Goal: Information Seeking & Learning: Learn about a topic

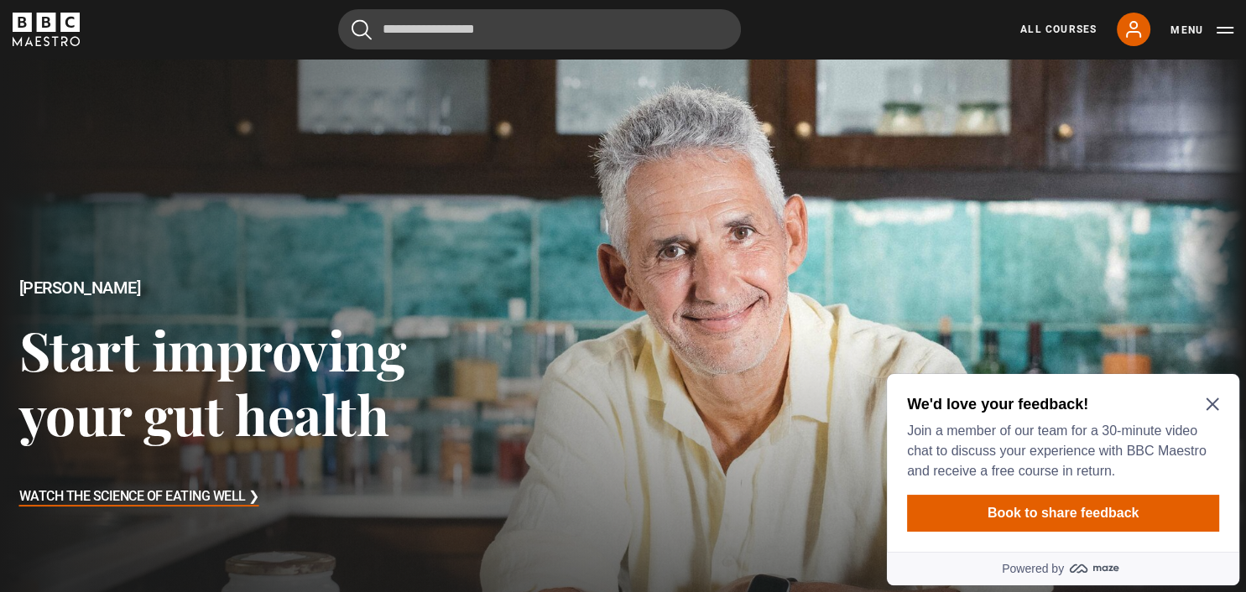
click at [1212, 398] on div "We'd love your feedback! Join a member of our team for a 30-minute video chat t…" at bounding box center [1063, 437] width 312 height 87
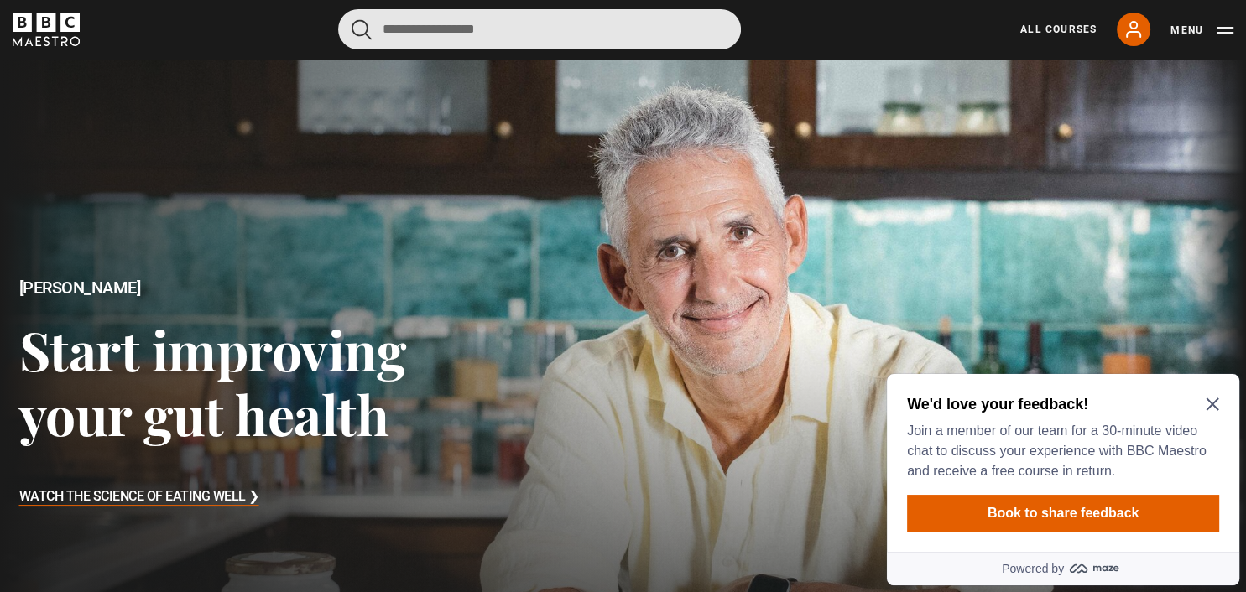
click at [451, 33] on input "Search" at bounding box center [539, 29] width 403 height 40
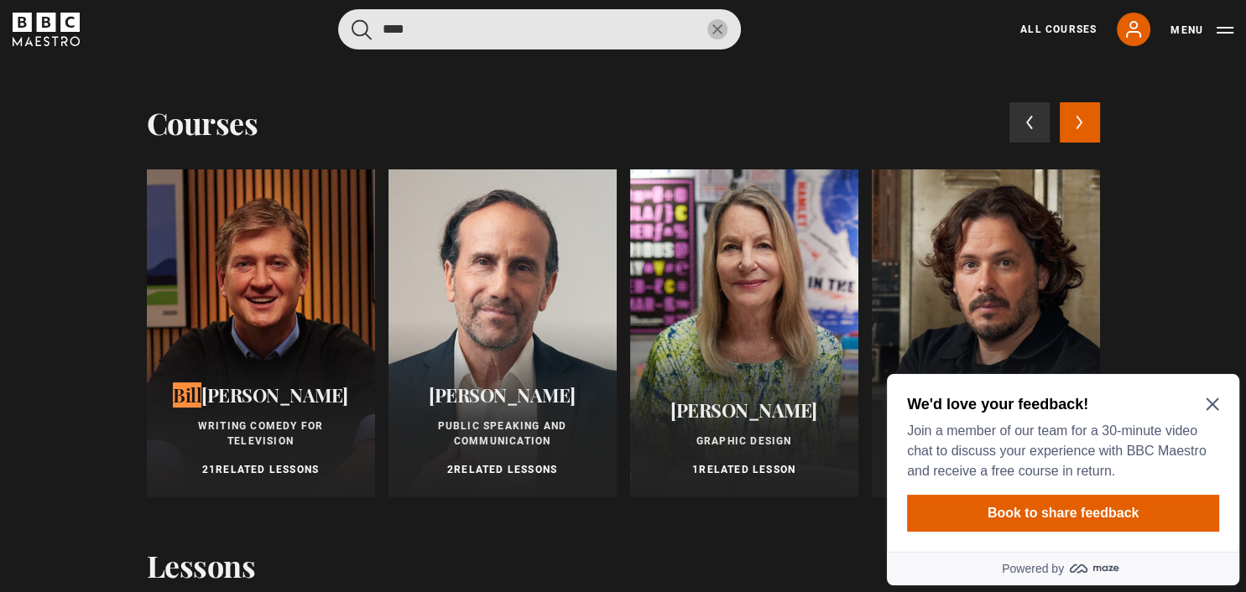
type input "****"
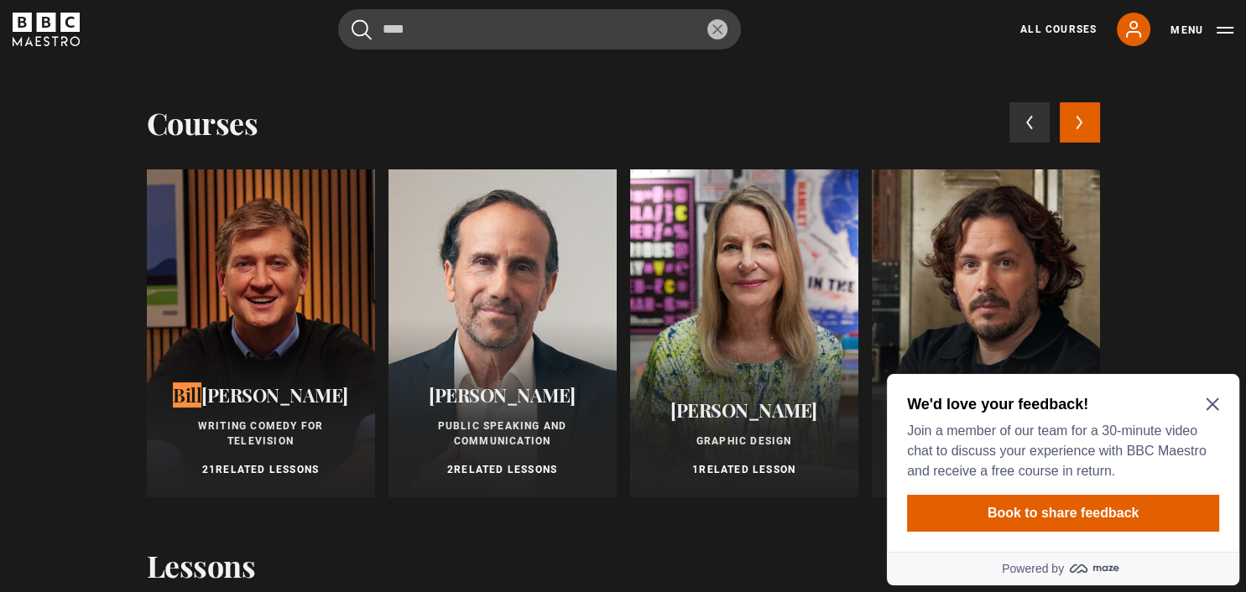
click at [283, 275] on div at bounding box center [261, 333] width 228 height 328
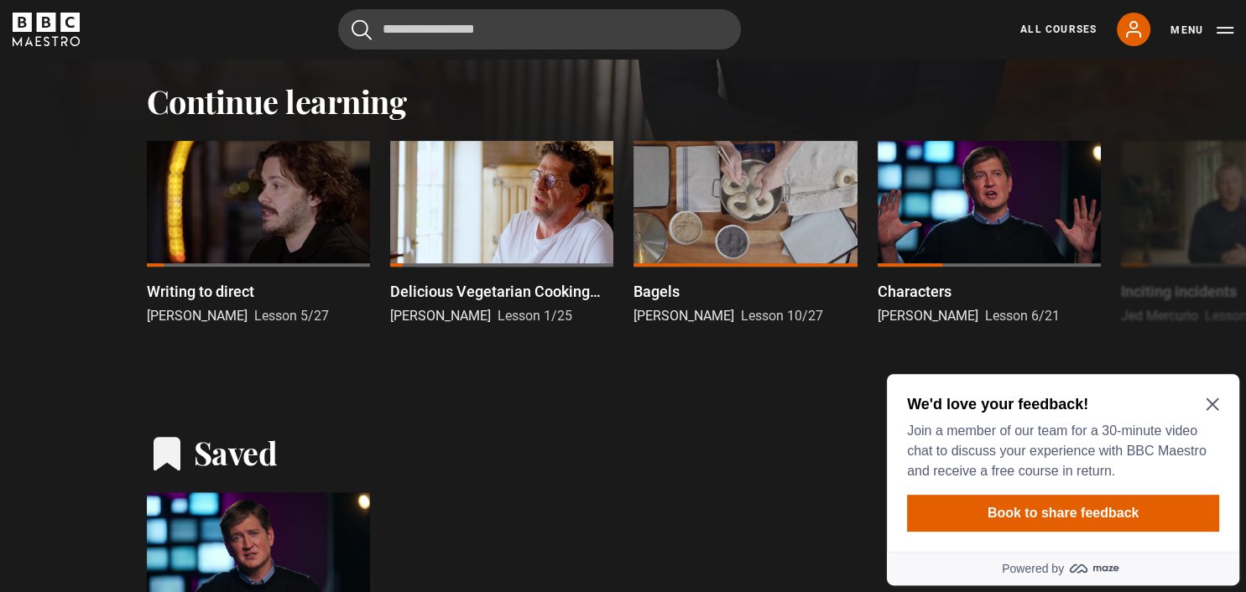
scroll to position [531, 0]
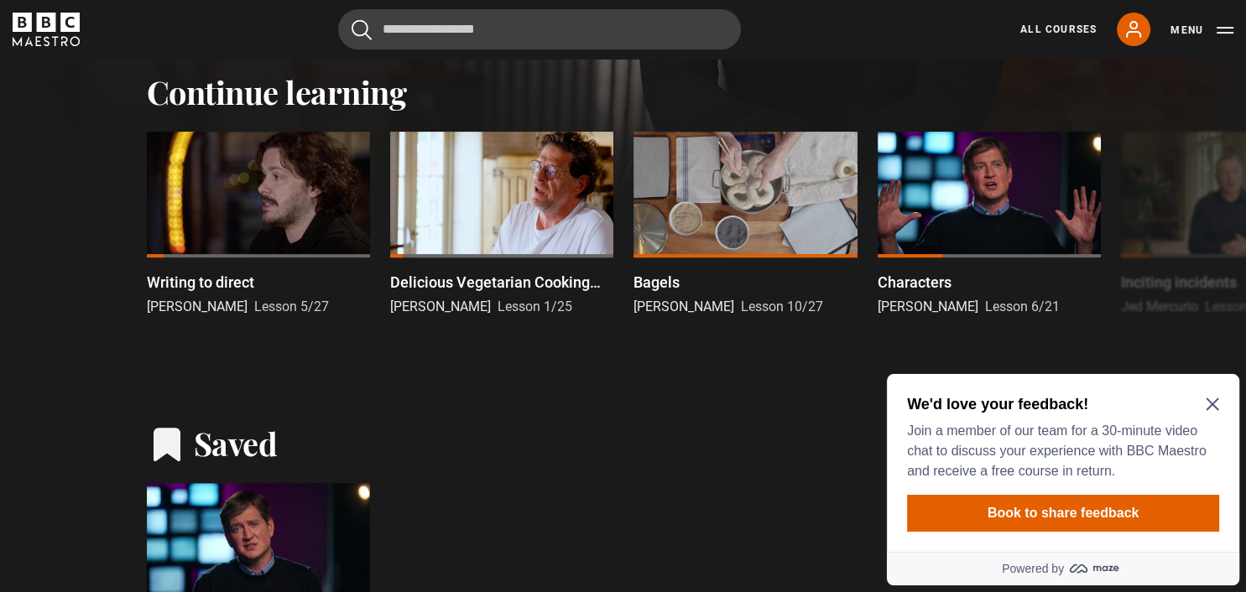
click at [1213, 403] on icon "Close Maze Prompt" at bounding box center [1211, 404] width 13 height 13
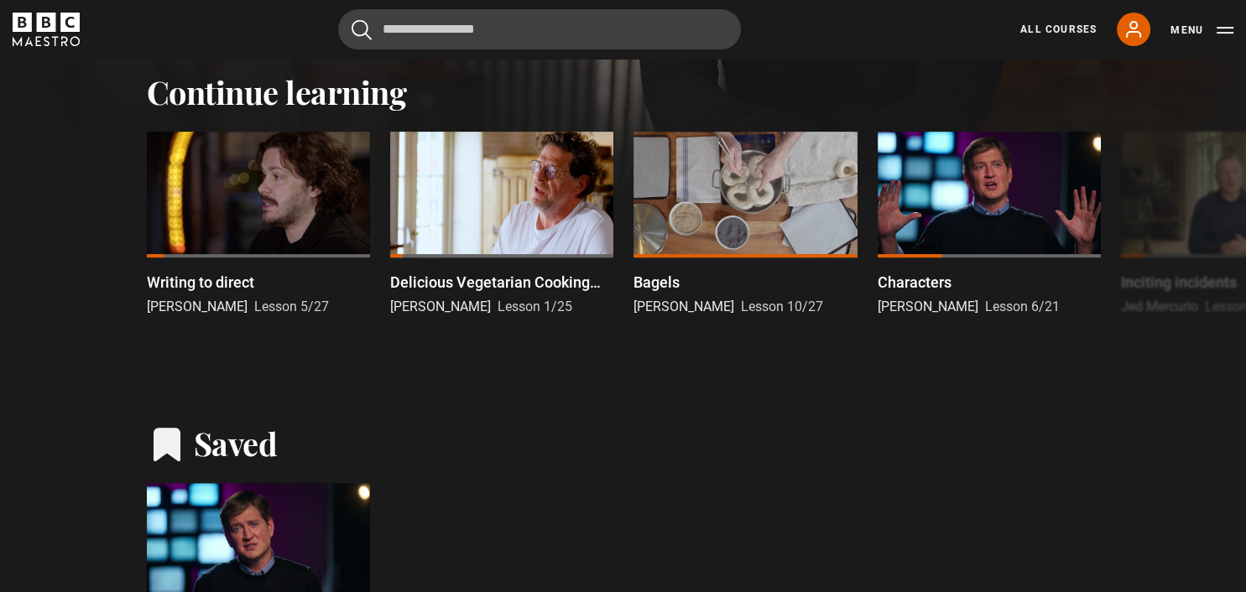
click at [220, 498] on div at bounding box center [258, 546] width 223 height 126
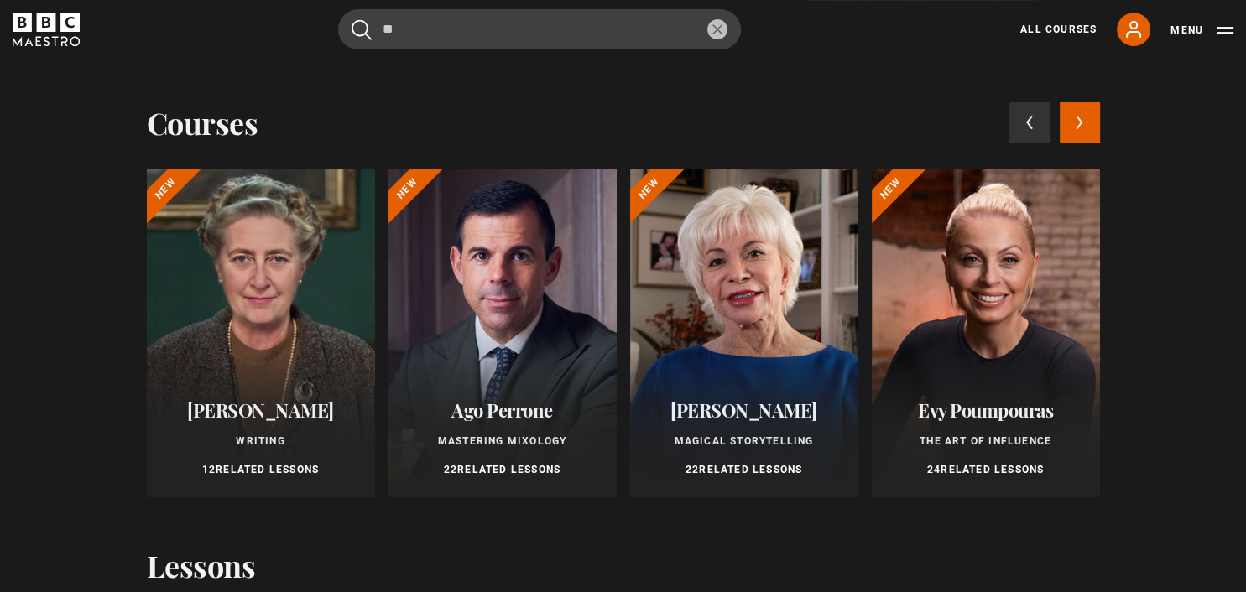
scroll to position [148, 0]
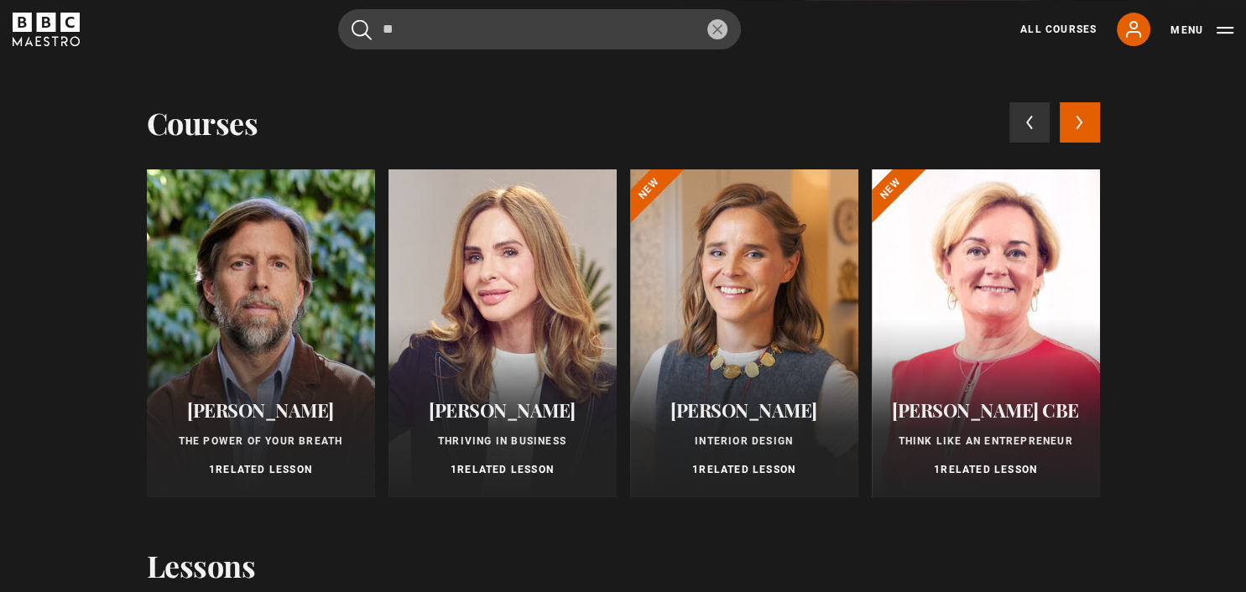
type input "*"
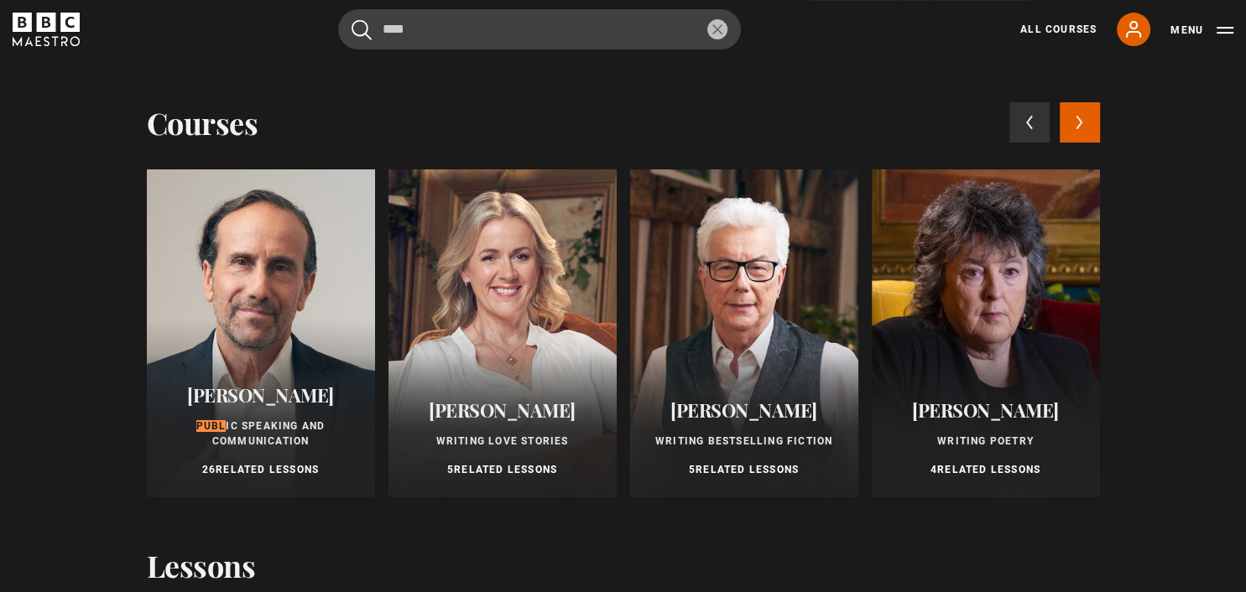
type input "****"
click at [257, 315] on div at bounding box center [261, 333] width 228 height 328
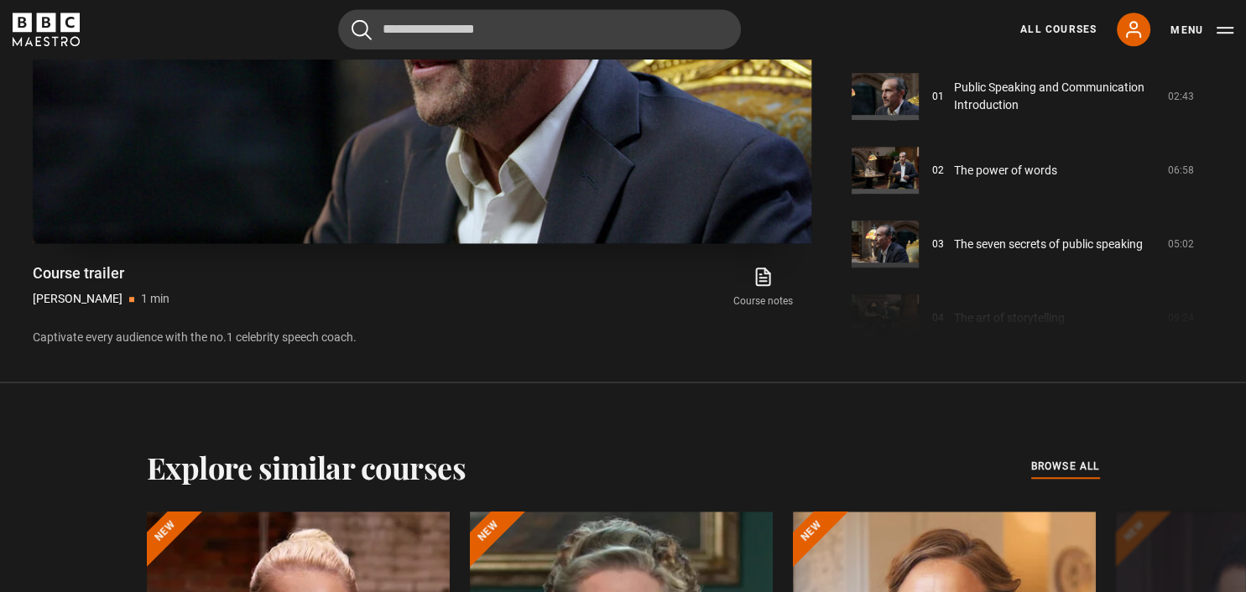
scroll to position [886, 0]
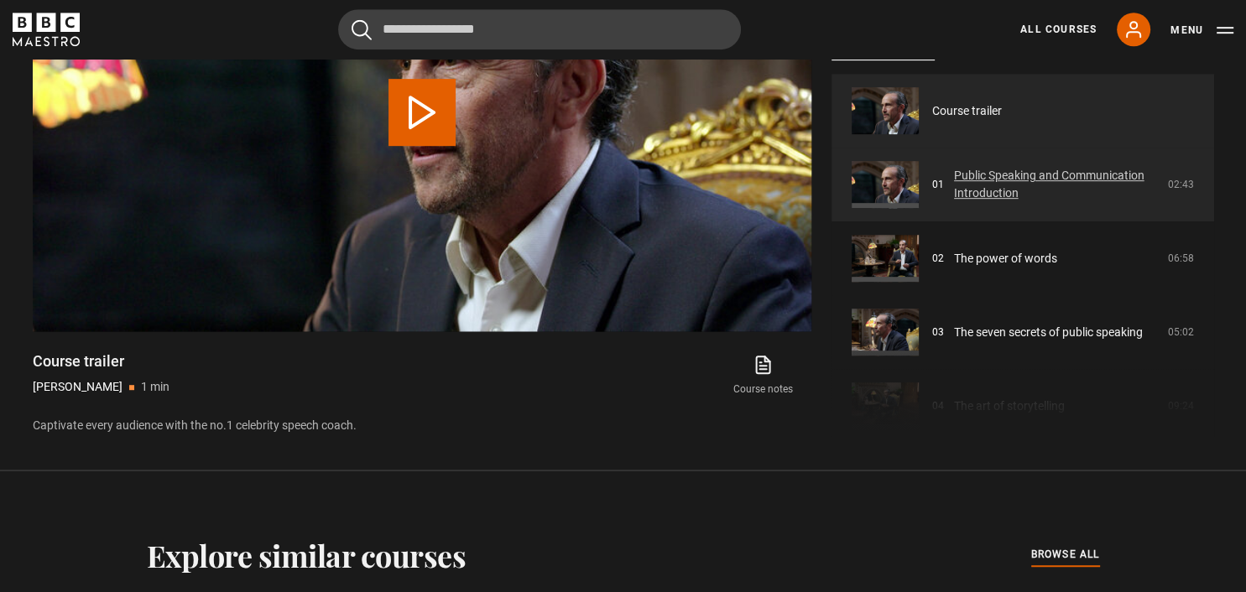
click at [954, 186] on link "Public Speaking and Communication Introduction" at bounding box center [1056, 184] width 204 height 35
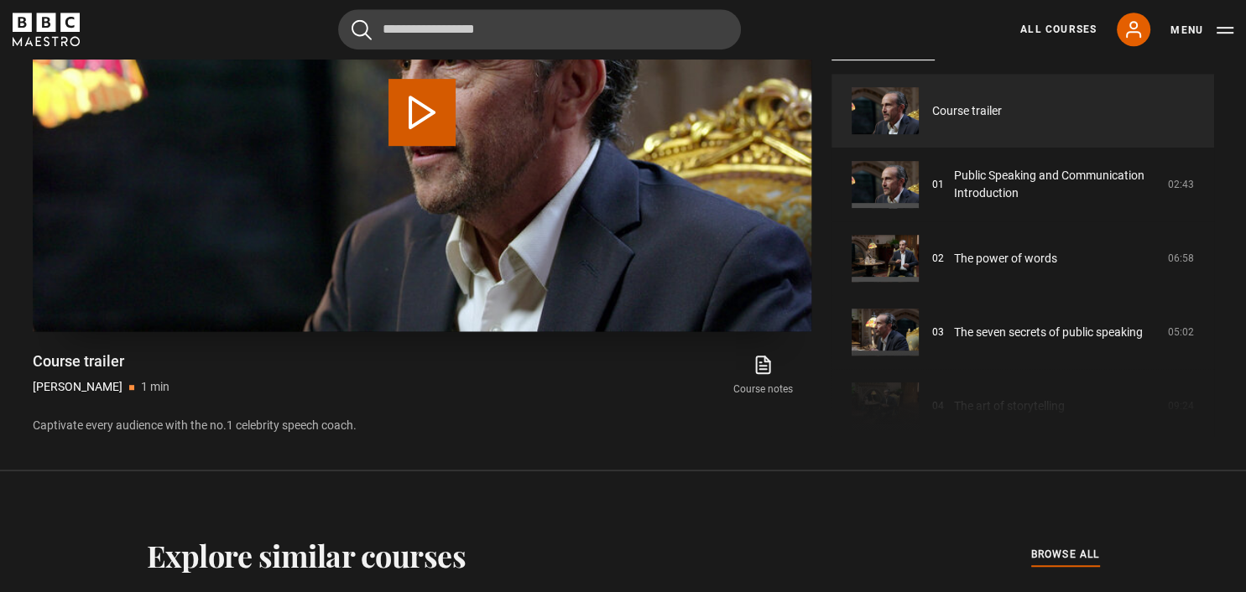
click at [422, 113] on button "Play Video" at bounding box center [421, 112] width 67 height 67
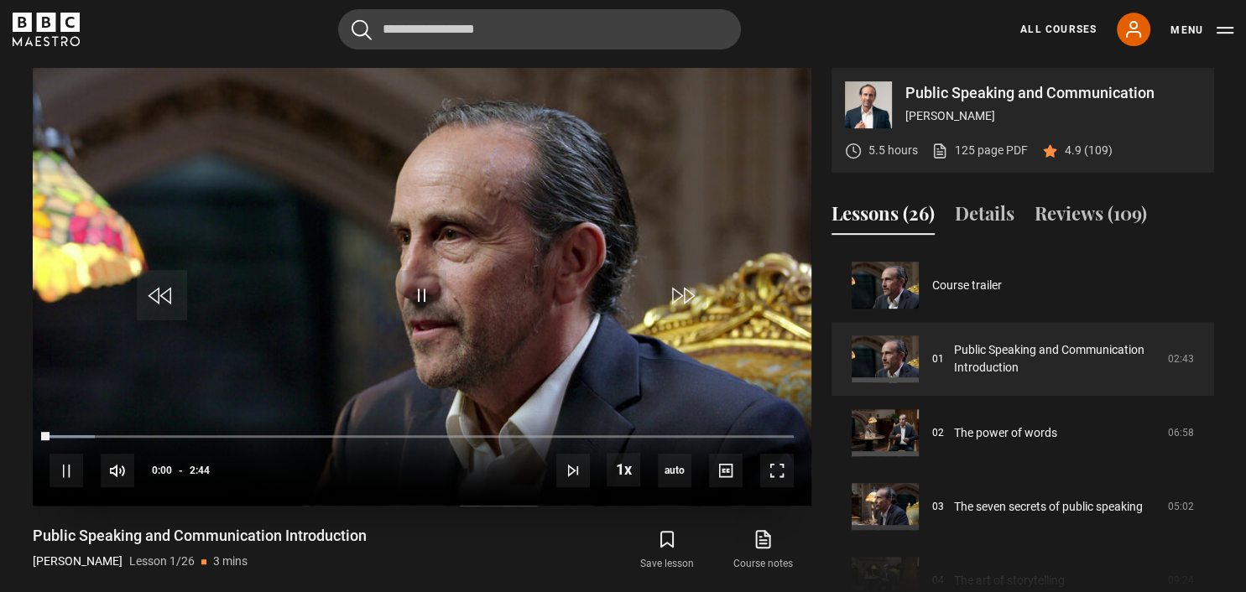
scroll to position [711, 0]
click at [159, 476] on li "Volume Level" at bounding box center [160, 471] width 3 height 13
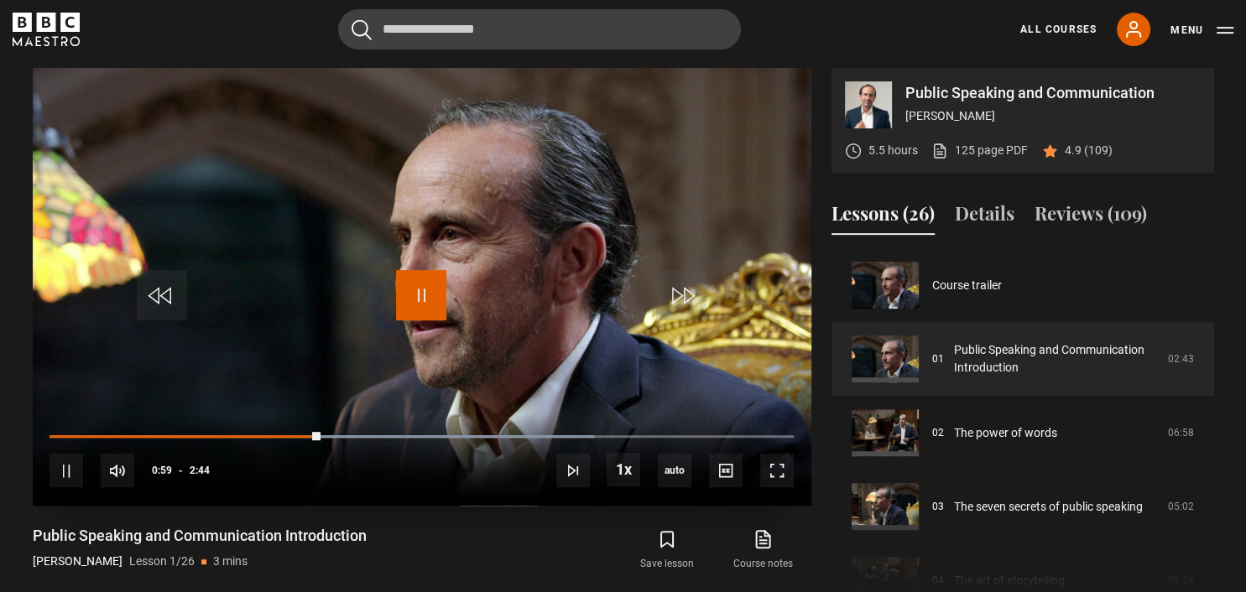
click at [426, 301] on span "Video Player" at bounding box center [421, 295] width 50 height 50
click at [414, 302] on span "Video Player" at bounding box center [421, 295] width 50 height 50
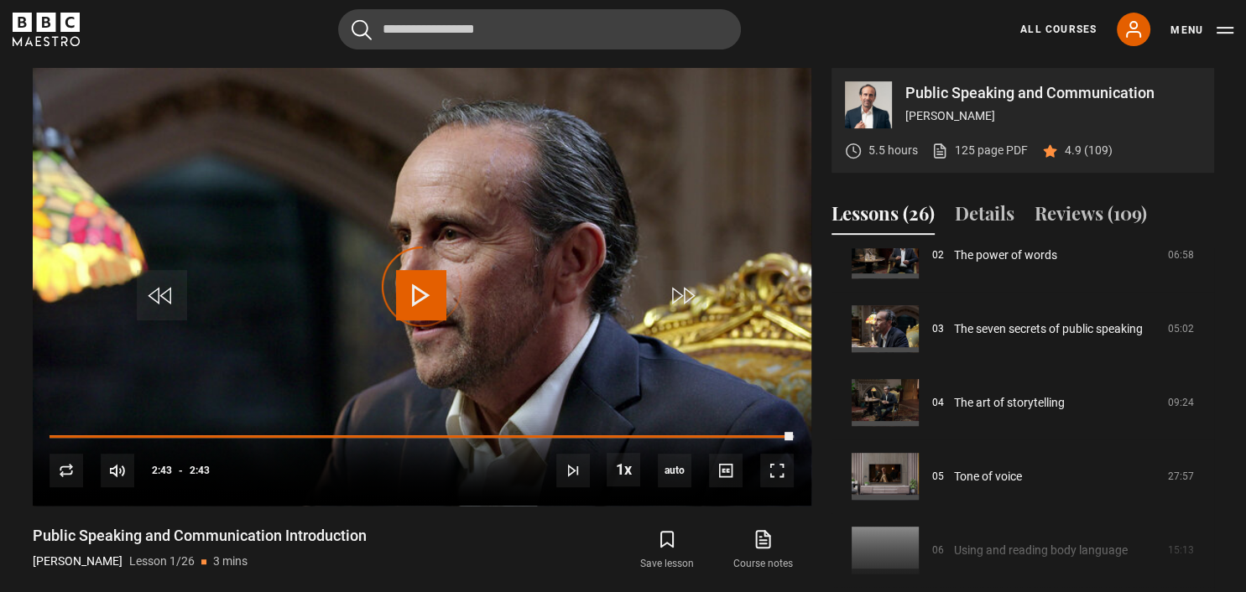
scroll to position [193, 0]
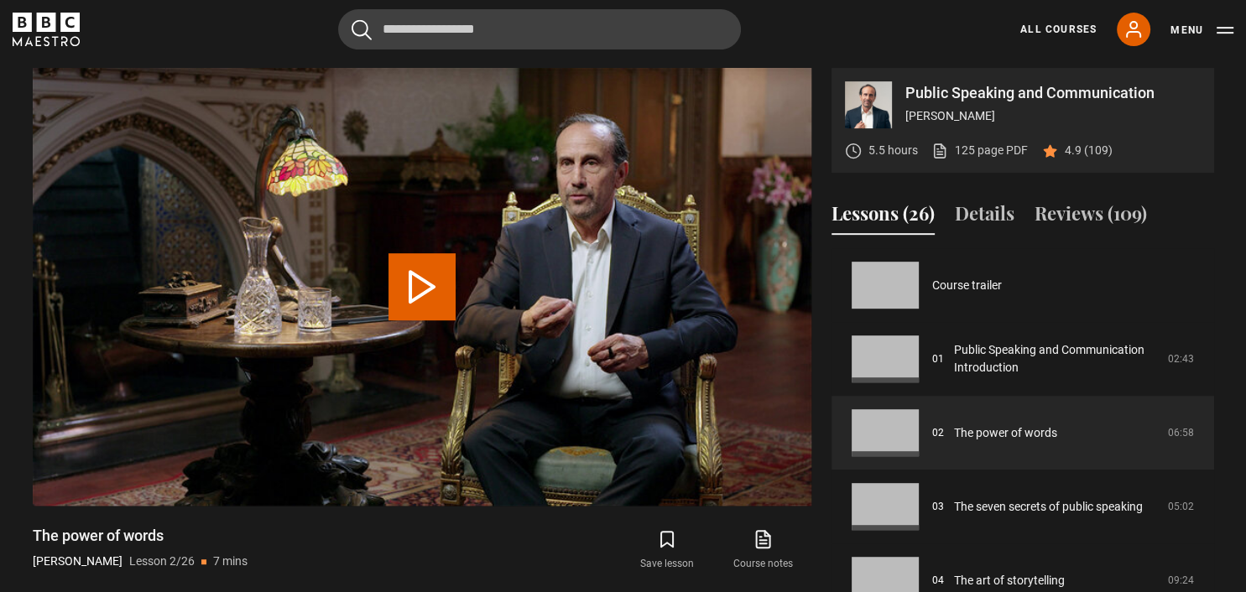
scroll to position [112, 0]
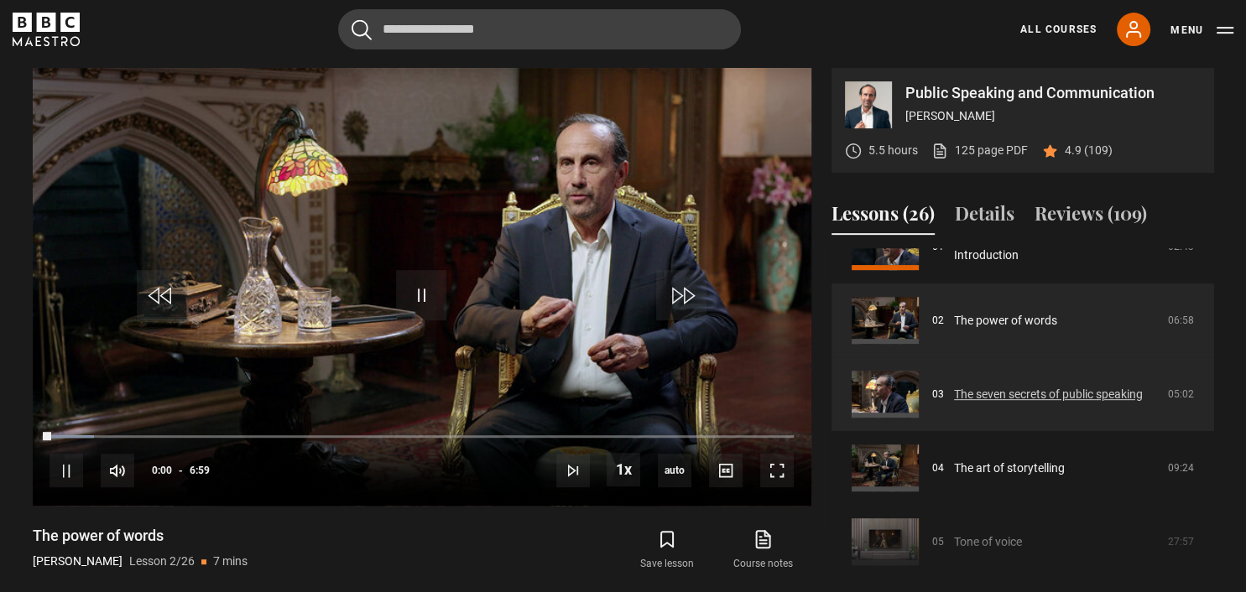
click at [985, 387] on link "The seven secrets of public speaking" at bounding box center [1048, 395] width 189 height 18
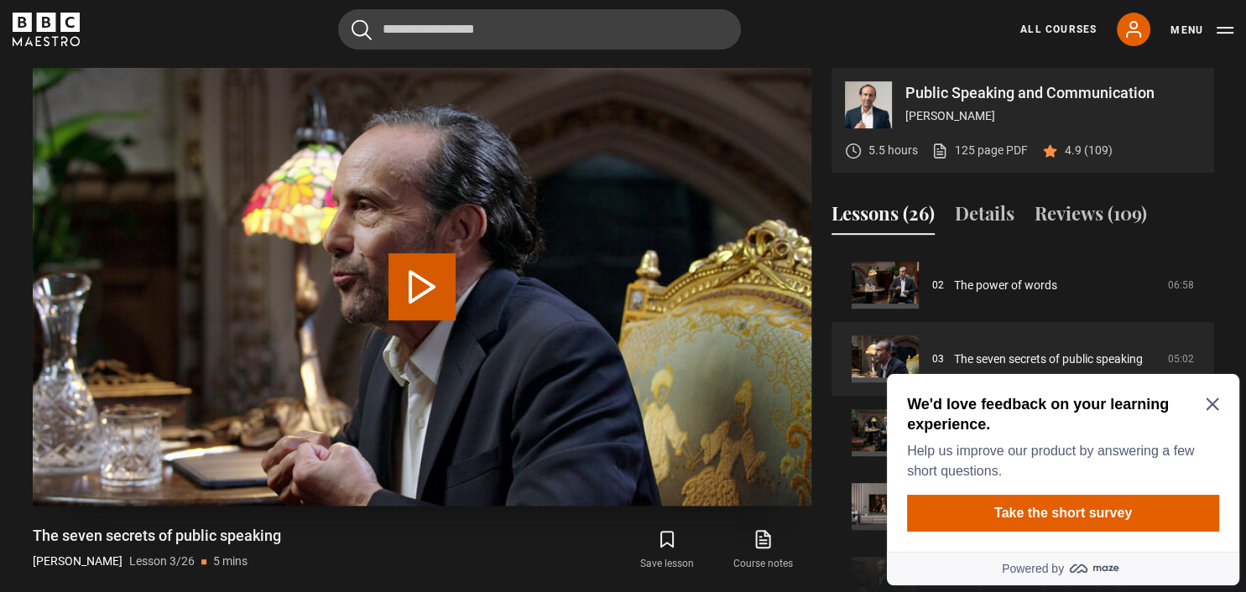
click at [420, 277] on button "Play Lesson The seven secrets of public speaking" at bounding box center [421, 286] width 67 height 67
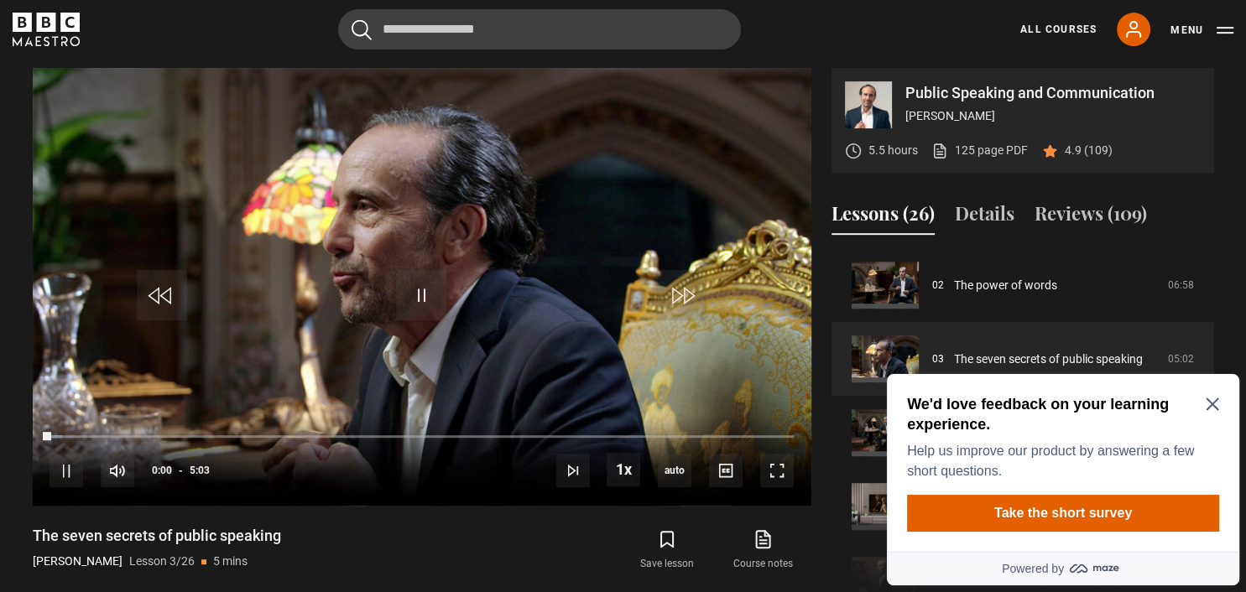
click at [1220, 408] on div "We'd love feedback on your learning experience. Help us improve our product by …" at bounding box center [1063, 463] width 352 height 178
click at [778, 468] on span "Video Player" at bounding box center [777, 471] width 34 height 34
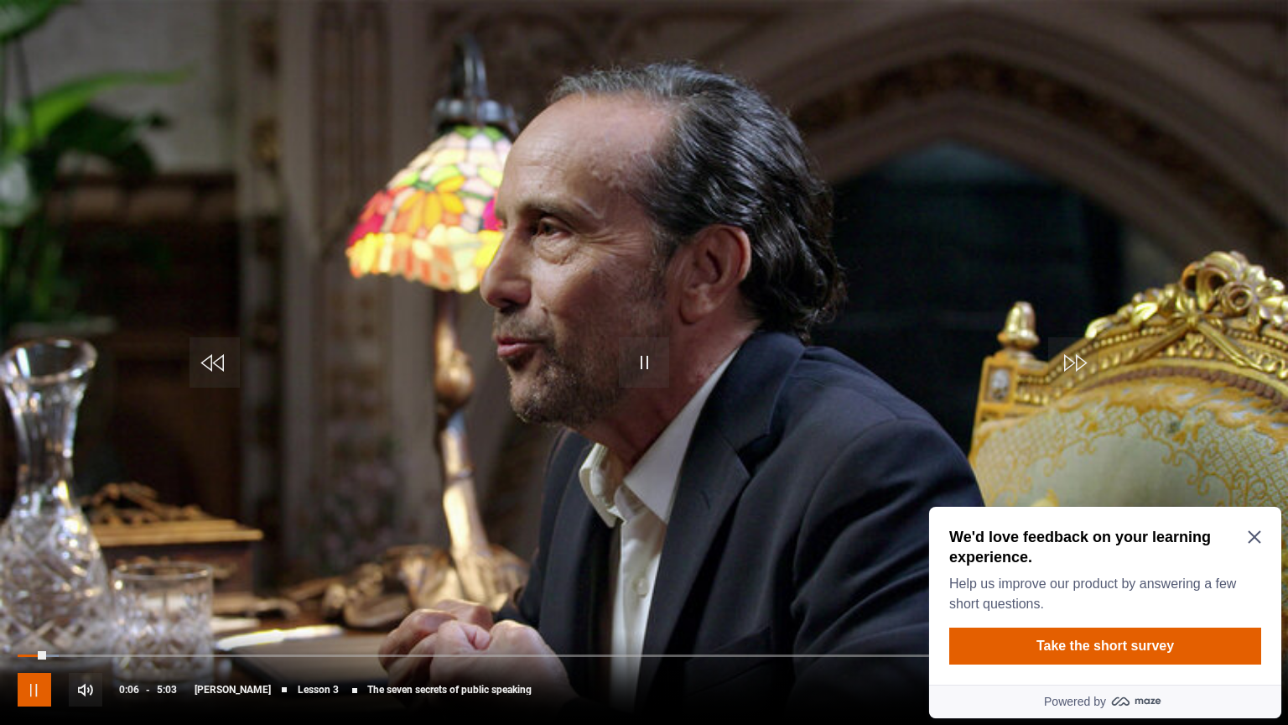
click at [32, 591] on span "Video Player" at bounding box center [35, 690] width 34 height 34
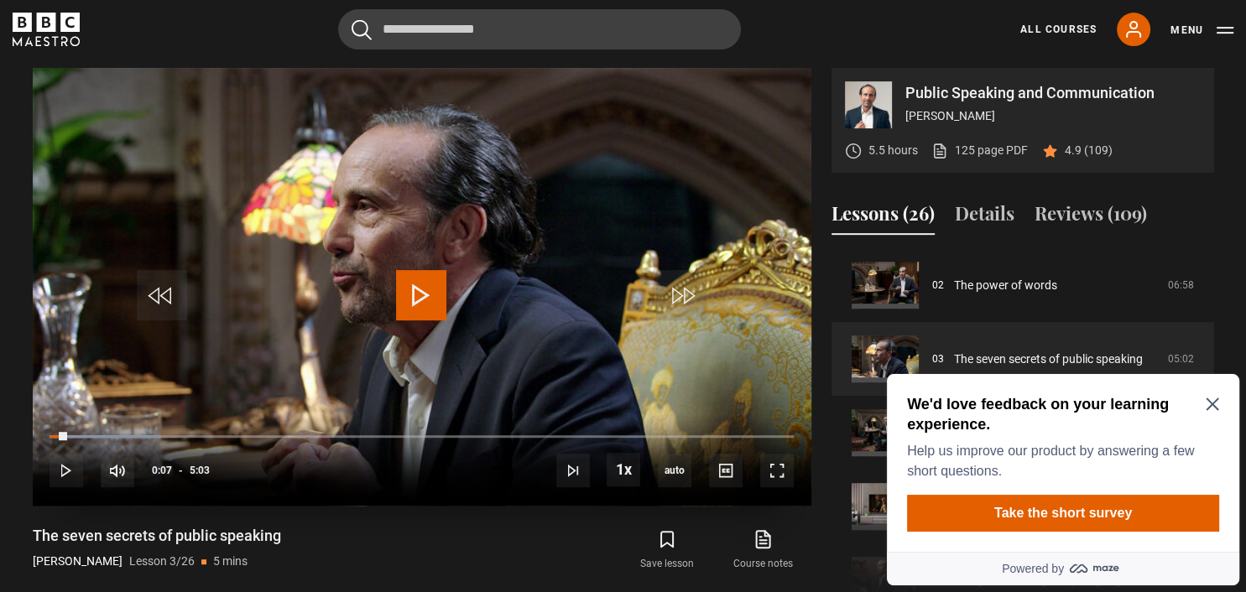
click at [419, 296] on span "Video Player" at bounding box center [421, 295] width 50 height 50
click at [1214, 399] on icon "Close Maze Prompt" at bounding box center [1211, 404] width 13 height 13
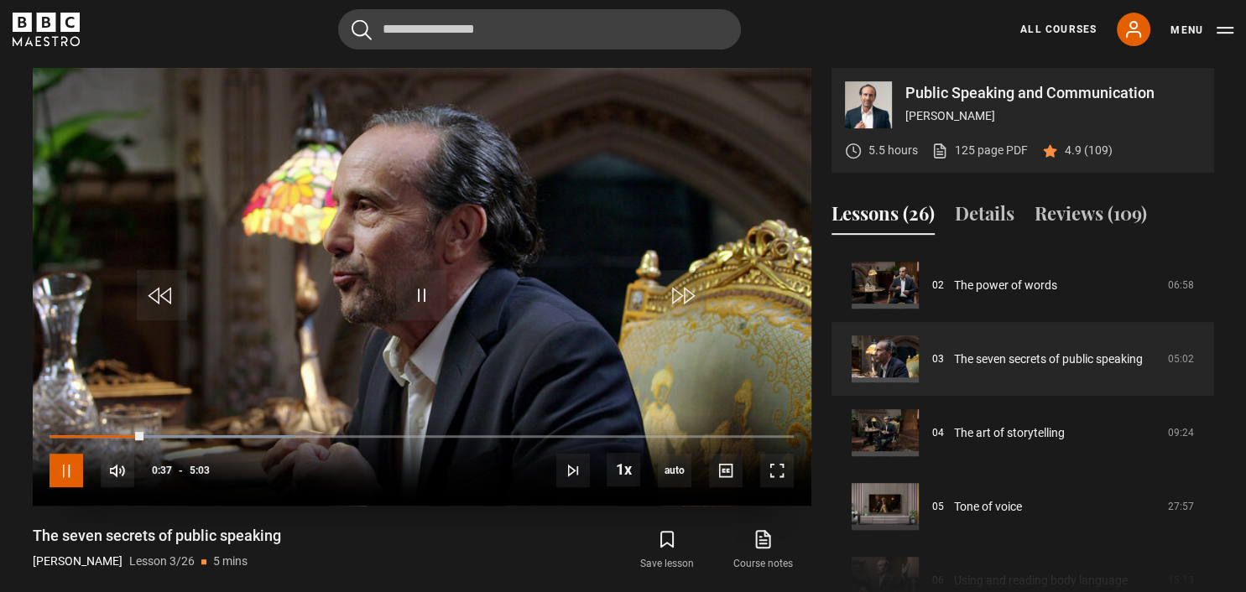
click at [62, 475] on span "Video Player" at bounding box center [66, 471] width 34 height 34
click at [420, 293] on span "Video Player" at bounding box center [421, 295] width 50 height 50
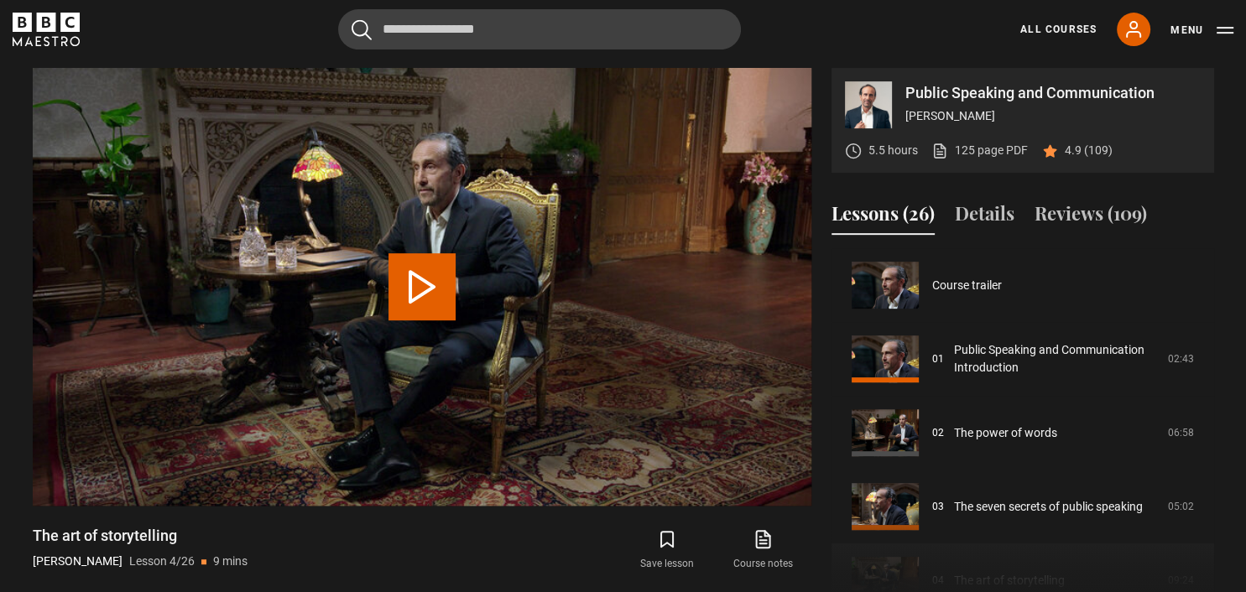
scroll to position [221, 0]
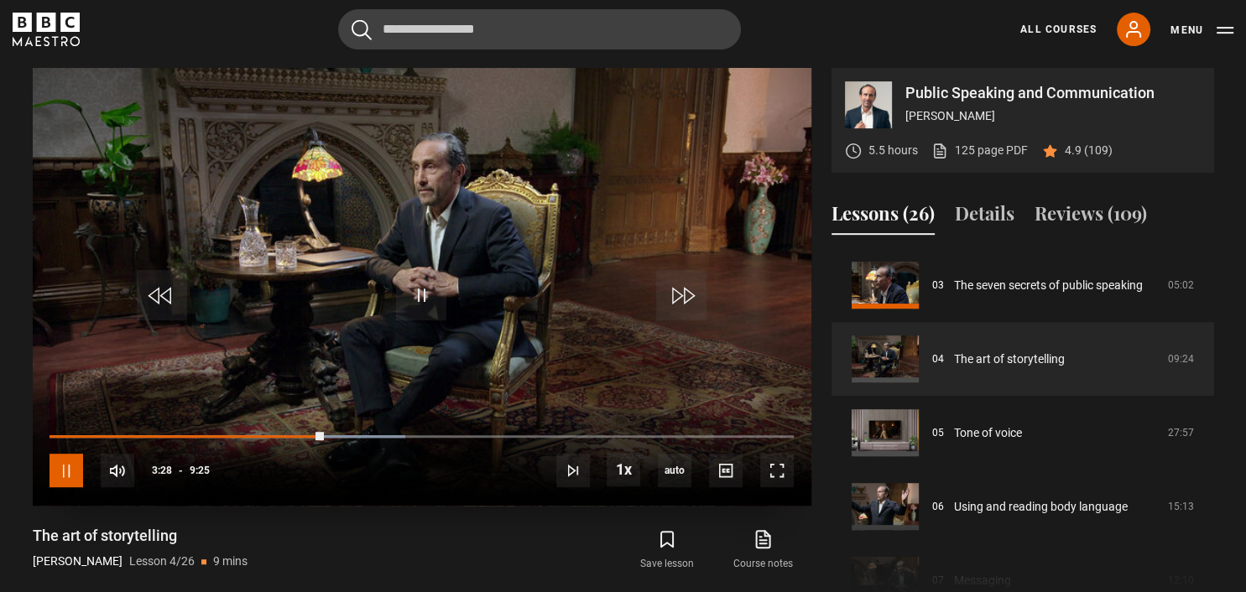
click at [62, 480] on span "Video Player" at bounding box center [66, 471] width 34 height 34
click at [64, 467] on span "Video Player" at bounding box center [66, 471] width 34 height 34
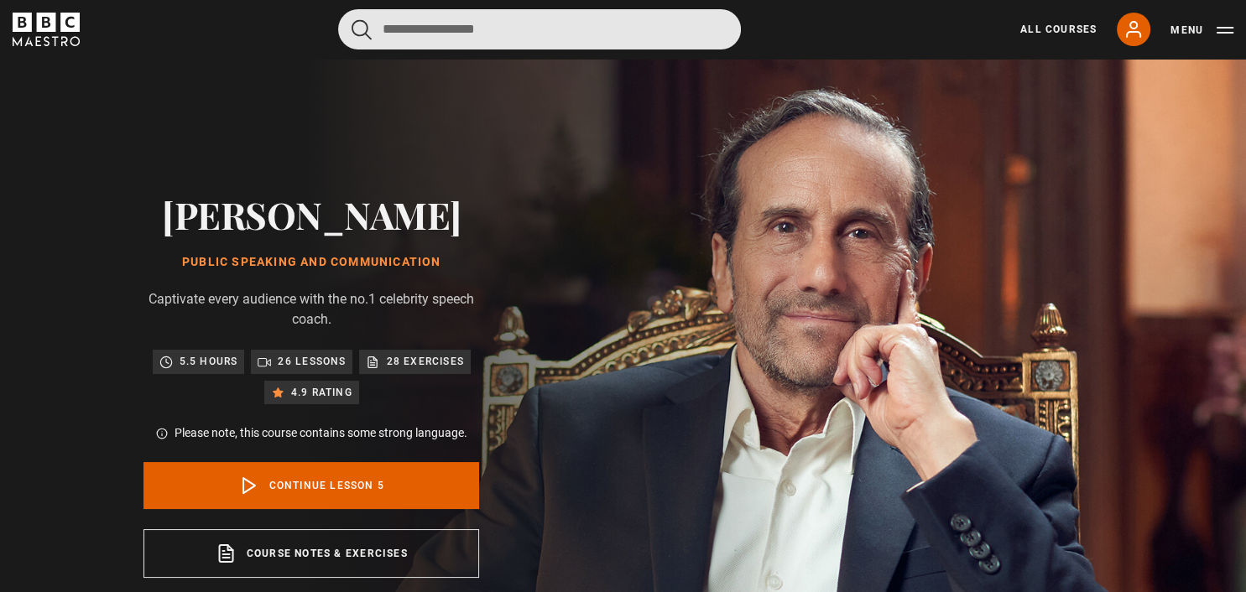
click at [530, 29] on input "Search" at bounding box center [539, 29] width 403 height 40
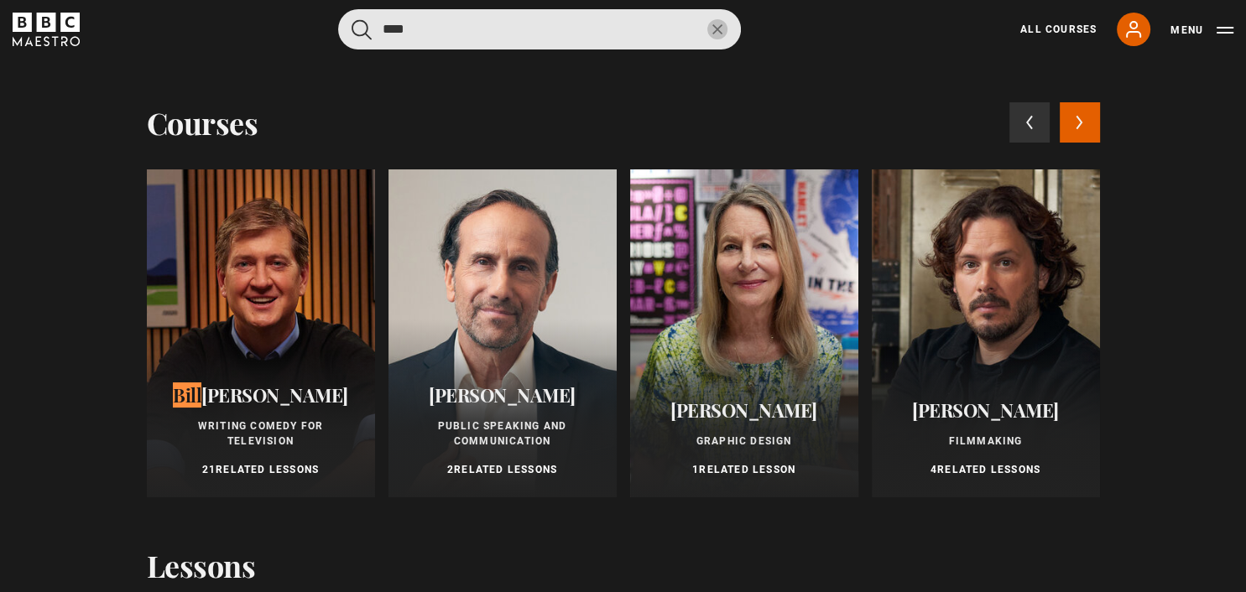
type input "****"
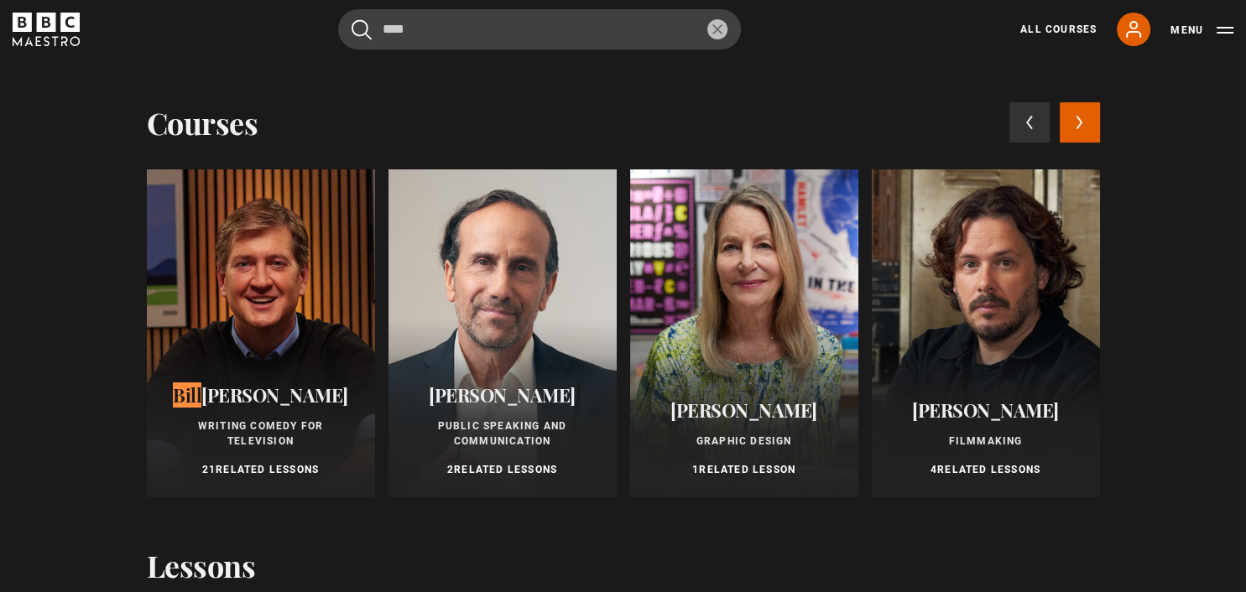
click at [278, 276] on div at bounding box center [261, 333] width 228 height 328
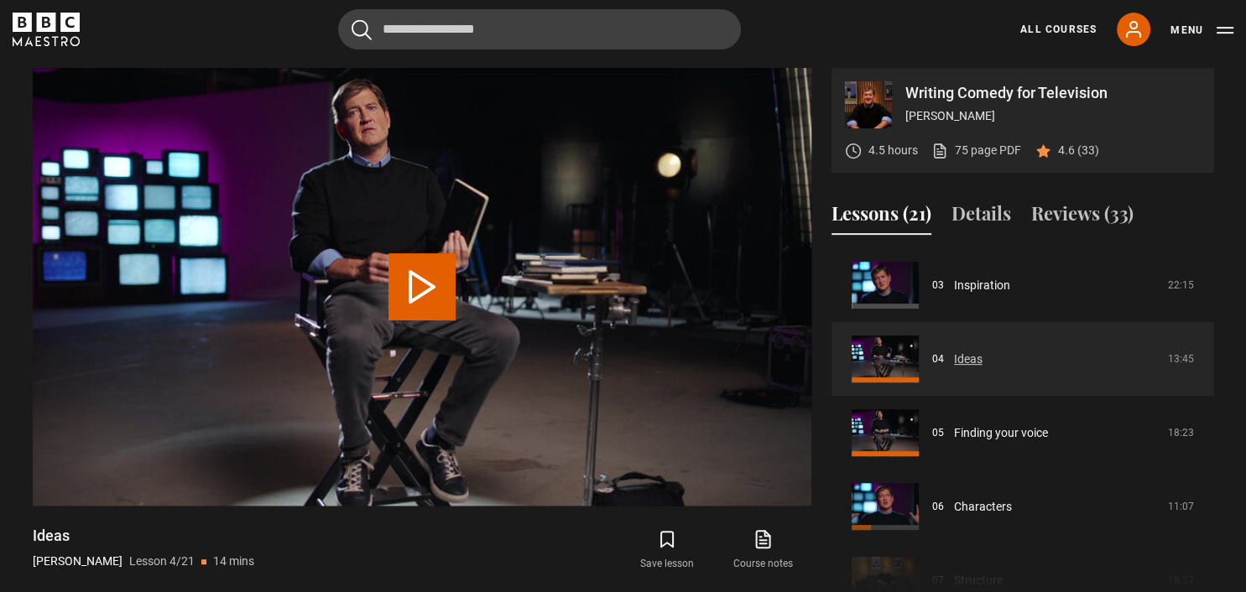
scroll to position [193, 0]
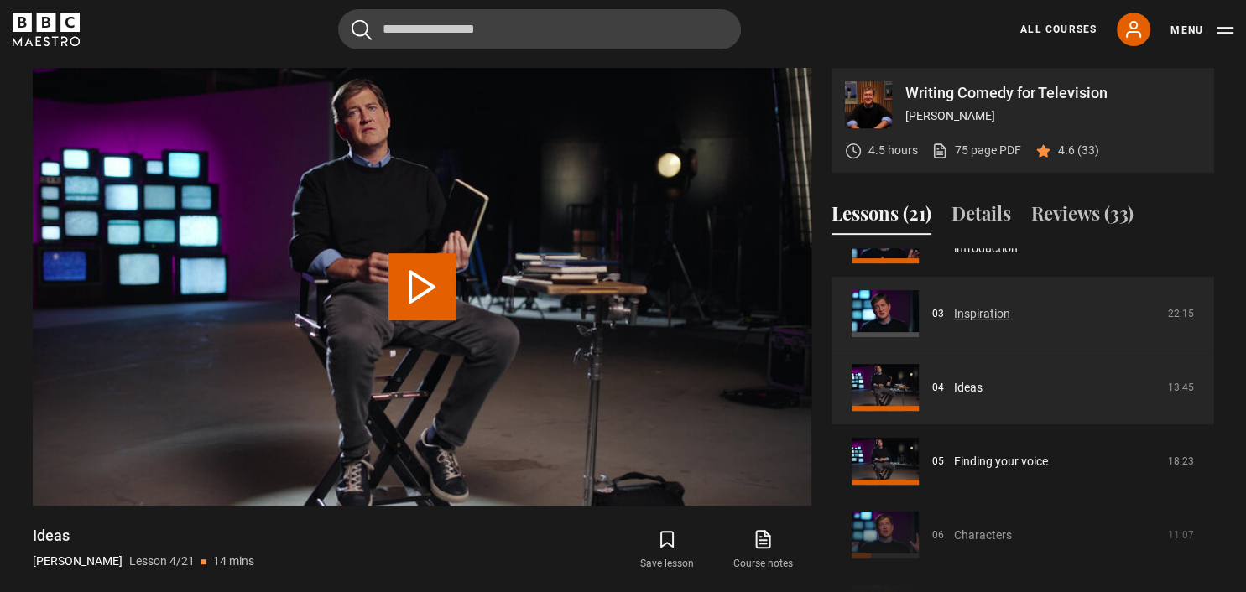
click at [954, 305] on link "Inspiration" at bounding box center [982, 314] width 56 height 18
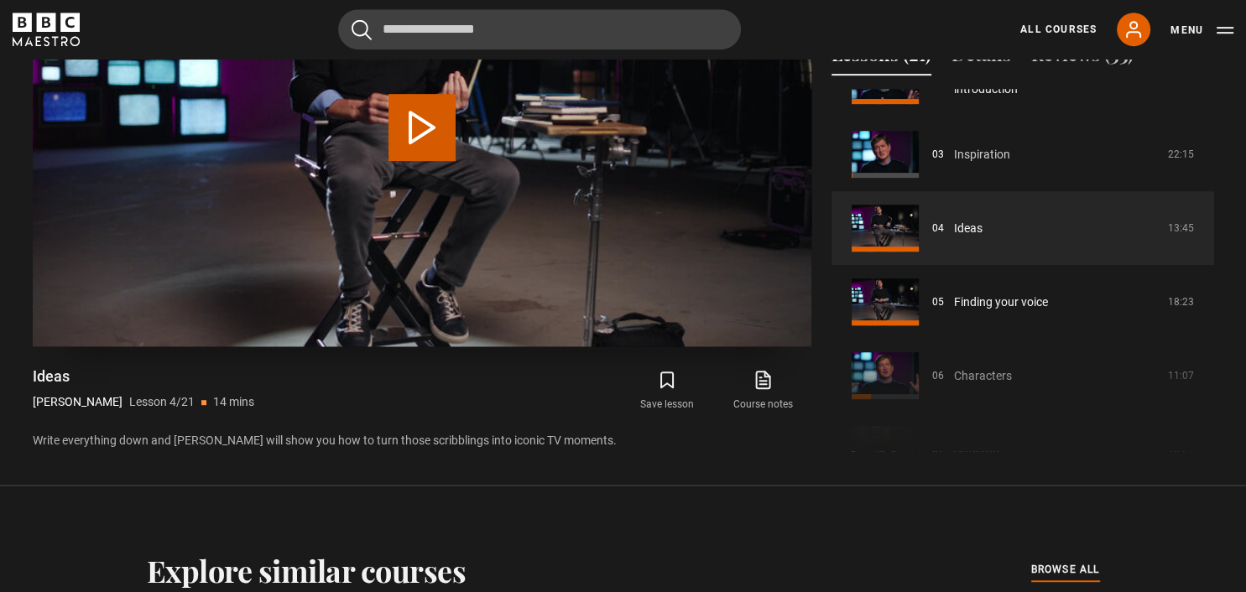
scroll to position [851, 0]
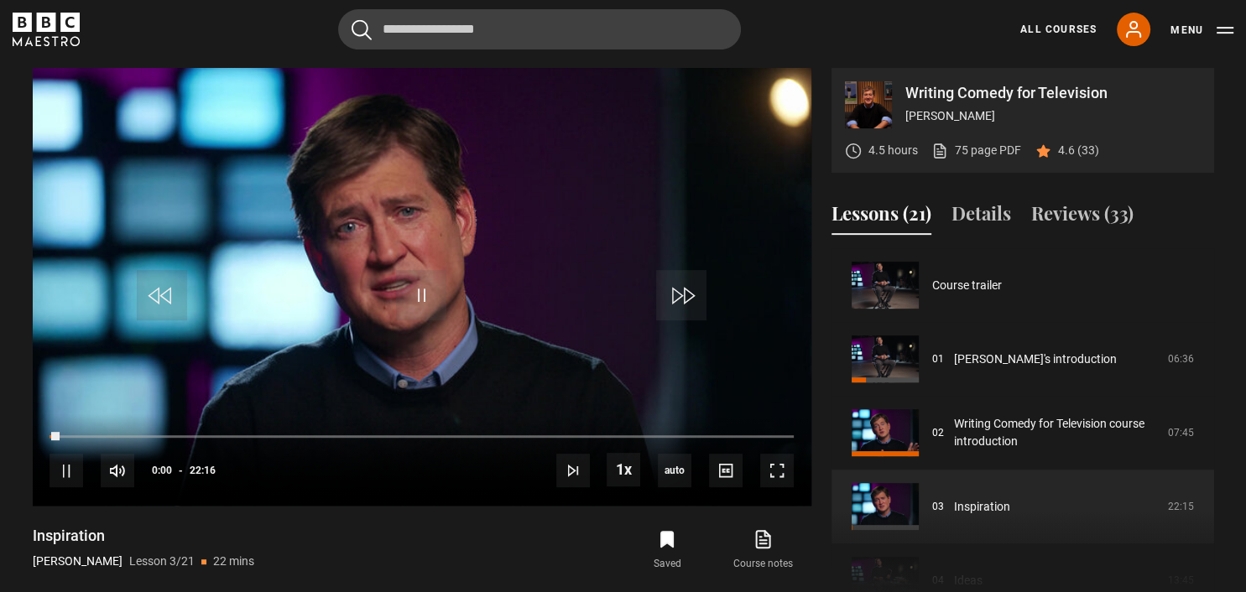
scroll to position [148, 0]
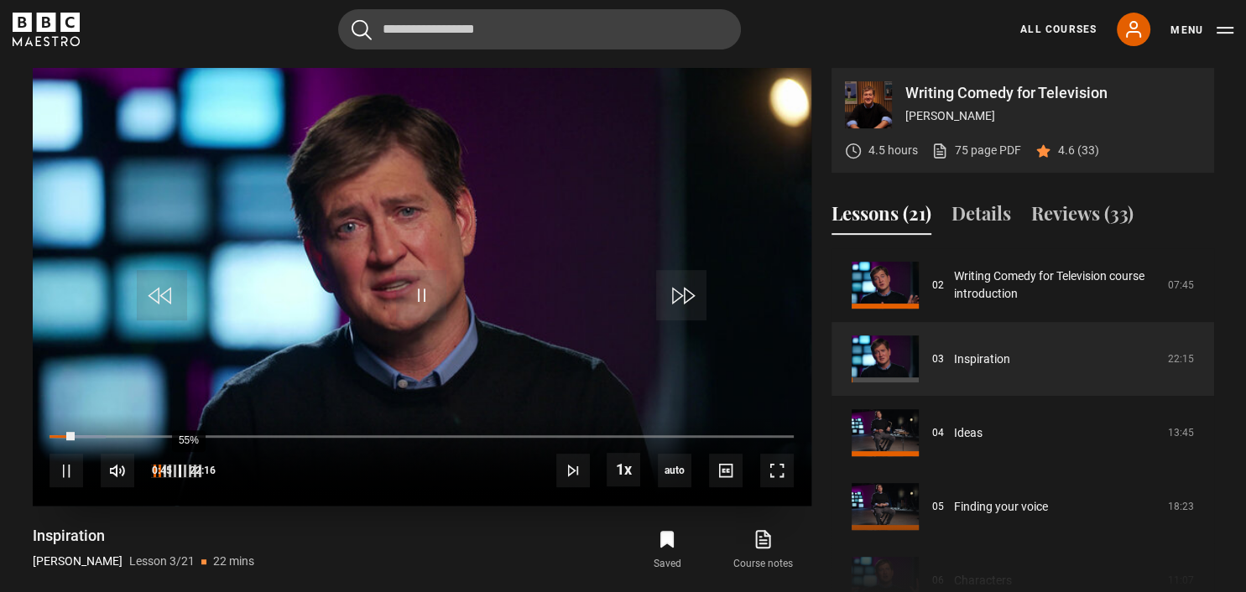
click at [188, 469] on div "55%" at bounding box center [188, 471] width 1 height 13
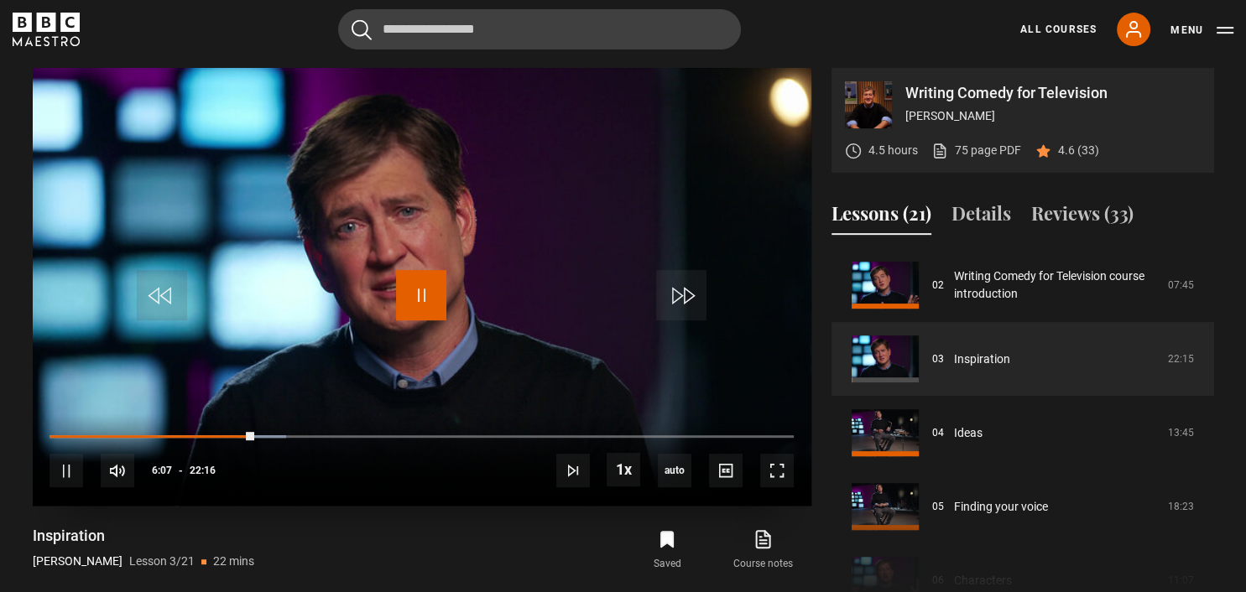
click at [428, 309] on span "Video Player" at bounding box center [421, 295] width 50 height 50
